Goal: Task Accomplishment & Management: Manage account settings

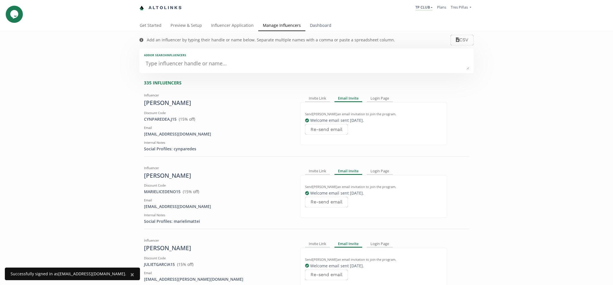
click at [320, 25] on link "Dashboard" at bounding box center [320, 25] width 31 height 11
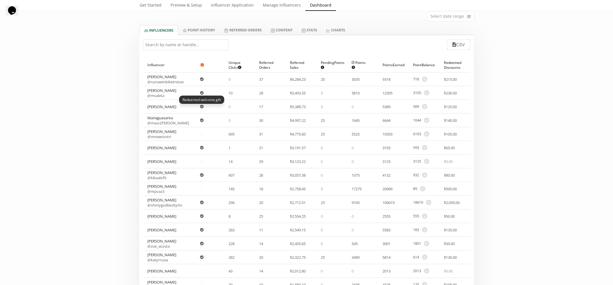
scroll to position [26, 0]
click at [165, 205] on link "@ ohmygodbeckymc" at bounding box center [164, 205] width 35 height 5
click at [429, 202] on span "+" at bounding box center [428, 202] width 5 height 5
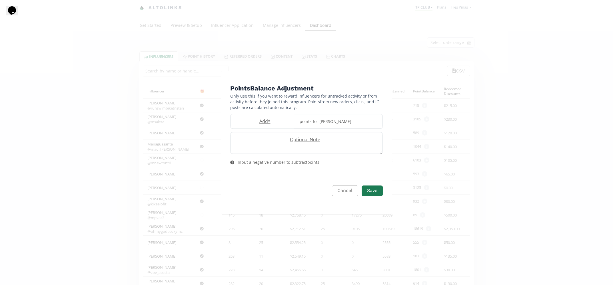
drag, startPoint x: 343, startPoint y: 191, endPoint x: 339, endPoint y: 191, distance: 3.4
click at [343, 191] on button "Cancel" at bounding box center [345, 191] width 26 height 11
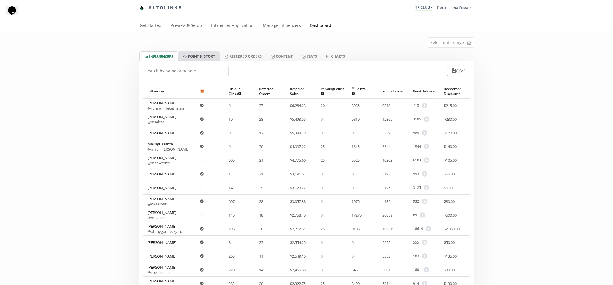
click at [199, 55] on link "Point HISTORY" at bounding box center [198, 56] width 41 height 10
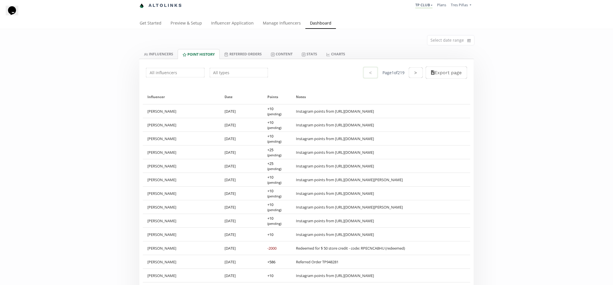
scroll to position [3, 0]
click at [178, 71] on input "text" at bounding box center [175, 72] width 60 height 11
click at [170, 103] on div "[PERSON_NAME]" at bounding box center [175, 104] width 58 height 10
type input "[PERSON_NAME]"
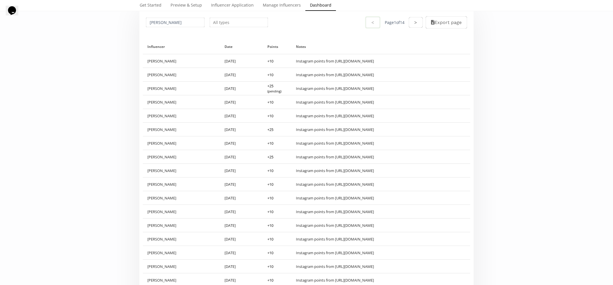
scroll to position [0, 0]
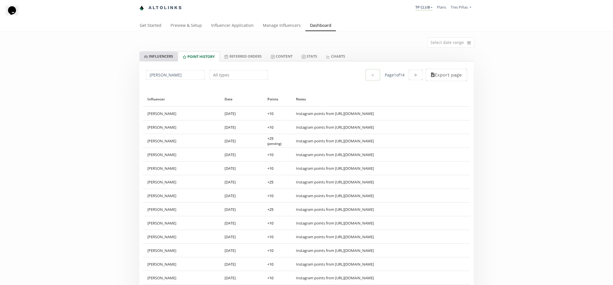
click at [158, 55] on link "INFLUENCERS" at bounding box center [158, 56] width 38 height 10
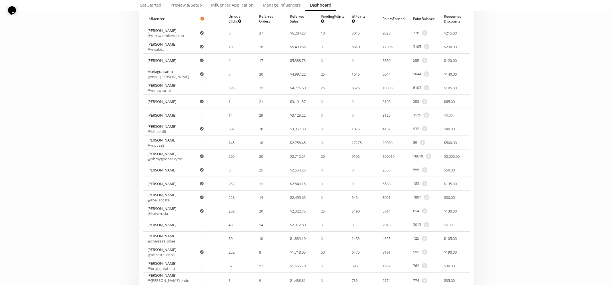
scroll to position [72, 0]
click at [429, 156] on span "+" at bounding box center [428, 156] width 5 height 5
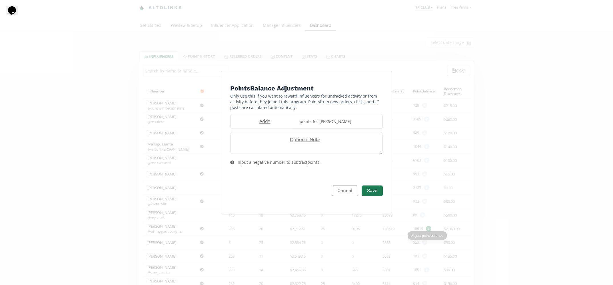
scroll to position [0, 0]
click at [315, 122] on div "points for [PERSON_NAME]" at bounding box center [339, 121] width 86 height 15
type input "8000"
click at [375, 193] on button "Save" at bounding box center [372, 191] width 23 height 12
